Goal: Check status: Check status

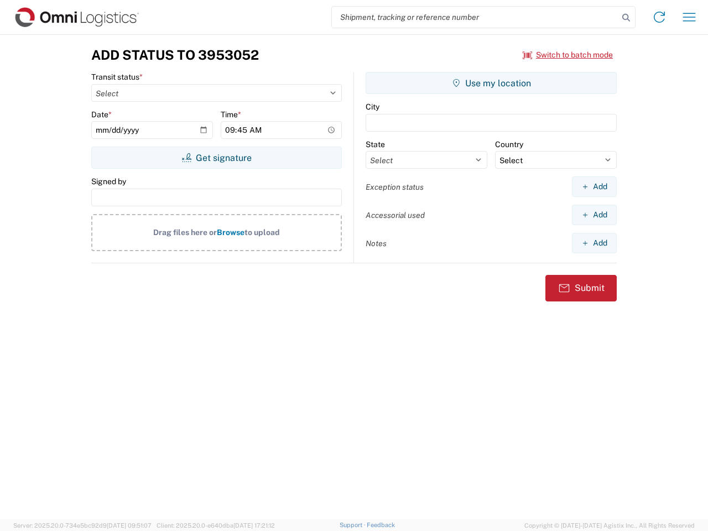
click at [475, 17] on input "search" at bounding box center [475, 17] width 286 height 21
click at [626, 18] on icon at bounding box center [625, 17] width 15 height 15
click at [659, 17] on icon at bounding box center [659, 17] width 18 height 18
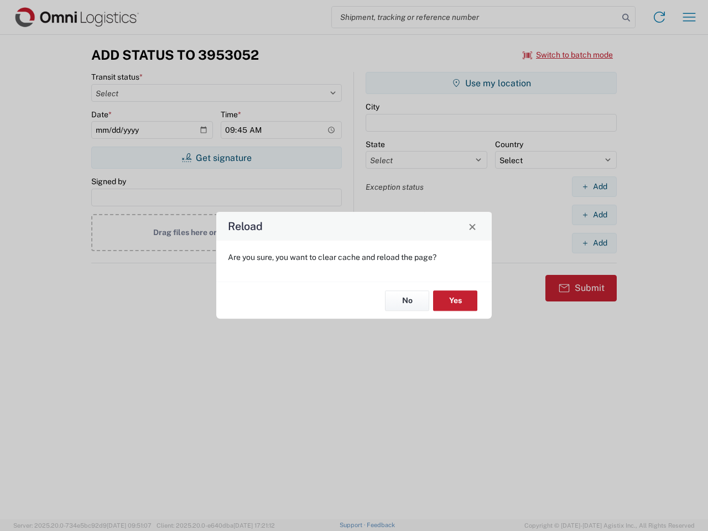
click at [568, 55] on div "Reload Are you sure, you want to clear cache and reload the page? No Yes" at bounding box center [354, 265] width 708 height 531
click at [216, 158] on div "Reload Are you sure, you want to clear cache and reload the page? No Yes" at bounding box center [354, 265] width 708 height 531
click at [491, 83] on div "Reload Are you sure, you want to clear cache and reload the page? No Yes" at bounding box center [354, 265] width 708 height 531
click at [594, 186] on div "Reload Are you sure, you want to clear cache and reload the page? No Yes" at bounding box center [354, 265] width 708 height 531
click at [594, 215] on div "Reload Are you sure, you want to clear cache and reload the page? No Yes" at bounding box center [354, 265] width 708 height 531
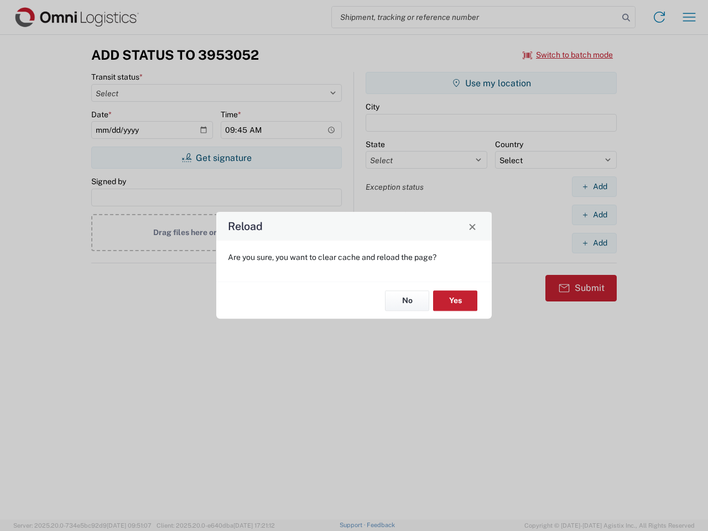
click at [594, 243] on div "Reload Are you sure, you want to clear cache and reload the page? No Yes" at bounding box center [354, 265] width 708 height 531
